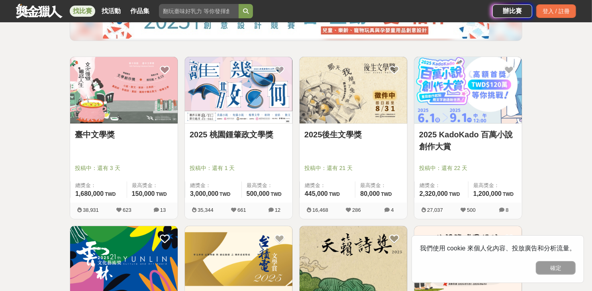
scroll to position [153, 0]
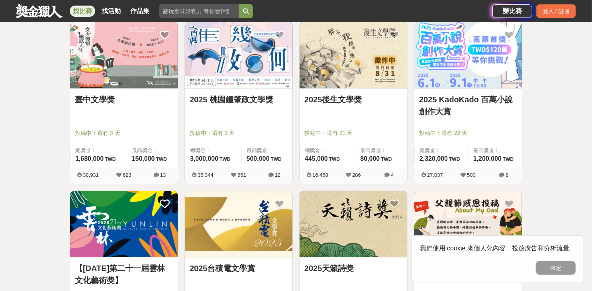
click at [444, 101] on link "2025 KadoKado 百萬小說創作大賞" at bounding box center [468, 106] width 98 height 24
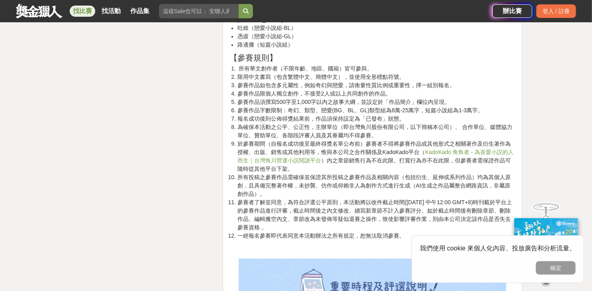
scroll to position [1257, 0]
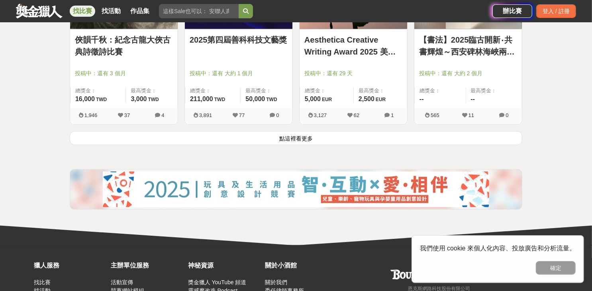
scroll to position [1054, 0]
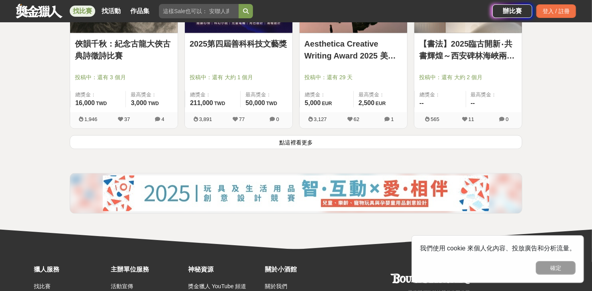
click at [294, 149] on button "點這裡看更多" at bounding box center [296, 142] width 453 height 14
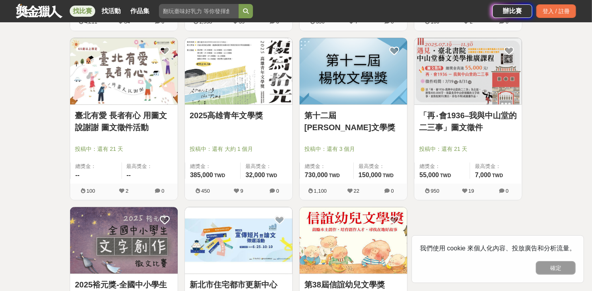
scroll to position [1293, 0]
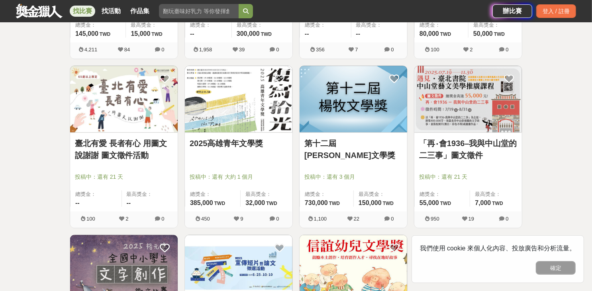
click at [459, 160] on link "「再‧會1936–我與中山堂的二三事」圖文徵件" at bounding box center [468, 149] width 98 height 24
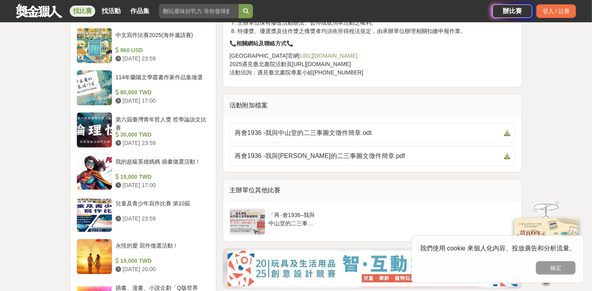
scroll to position [892, 0]
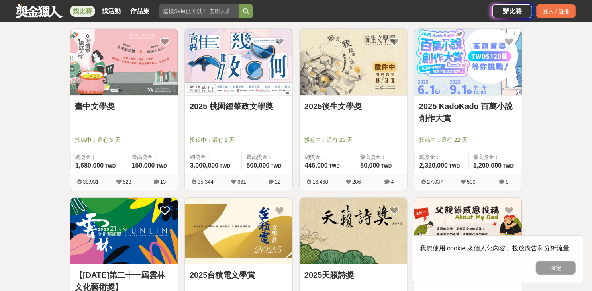
scroll to position [148, 0]
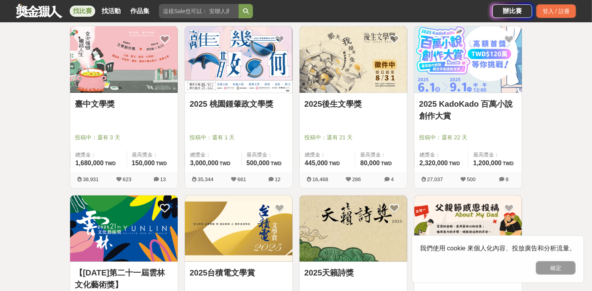
click at [110, 110] on link "臺中文學獎" at bounding box center [124, 104] width 98 height 12
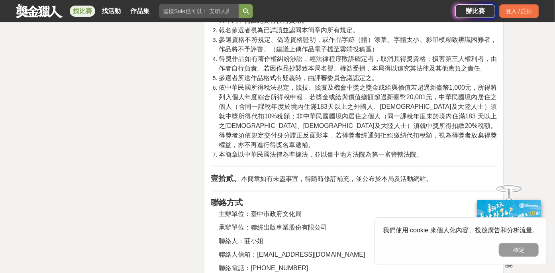
scroll to position [1497, 0]
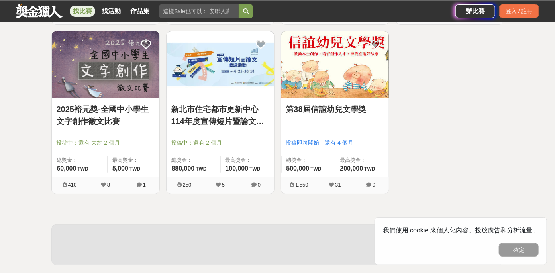
scroll to position [139, 0]
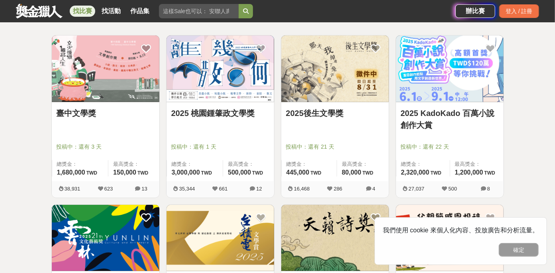
click at [316, 115] on link "2025後生文學獎" at bounding box center [335, 113] width 98 height 12
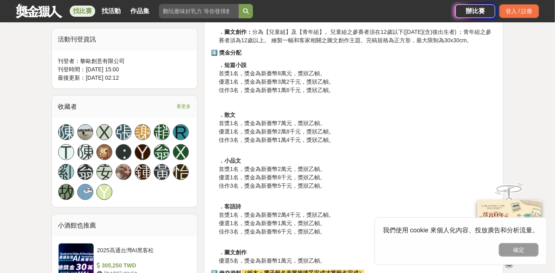
scroll to position [421, 0]
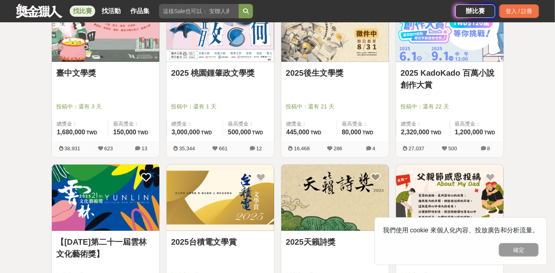
scroll to position [156, 0]
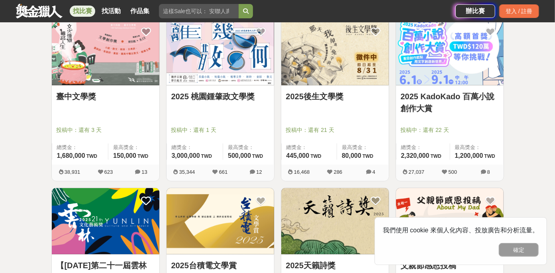
click at [194, 102] on link "2025 桃園鍾肇政文學獎" at bounding box center [220, 96] width 98 height 12
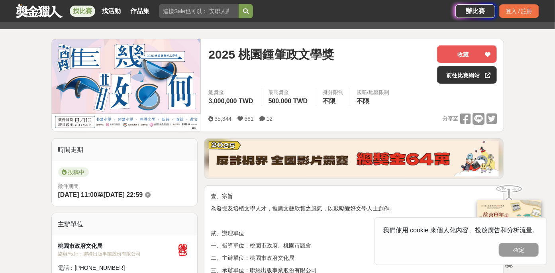
scroll to position [83, 0]
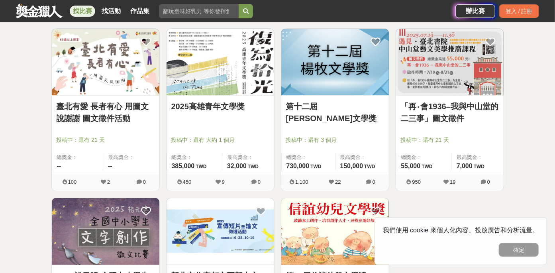
scroll to position [1338, 0]
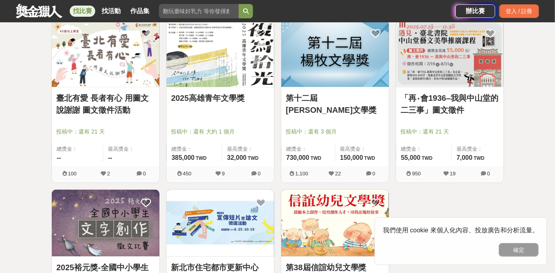
click at [331, 116] on link "第十二屆[PERSON_NAME]文學獎" at bounding box center [335, 104] width 98 height 24
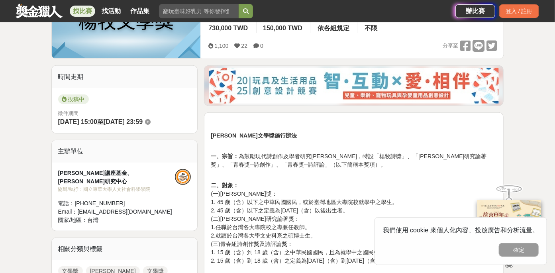
scroll to position [178, 0]
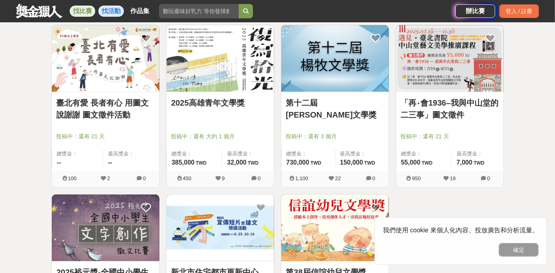
scroll to position [1338, 0]
